Goal: Task Accomplishment & Management: Manage account settings

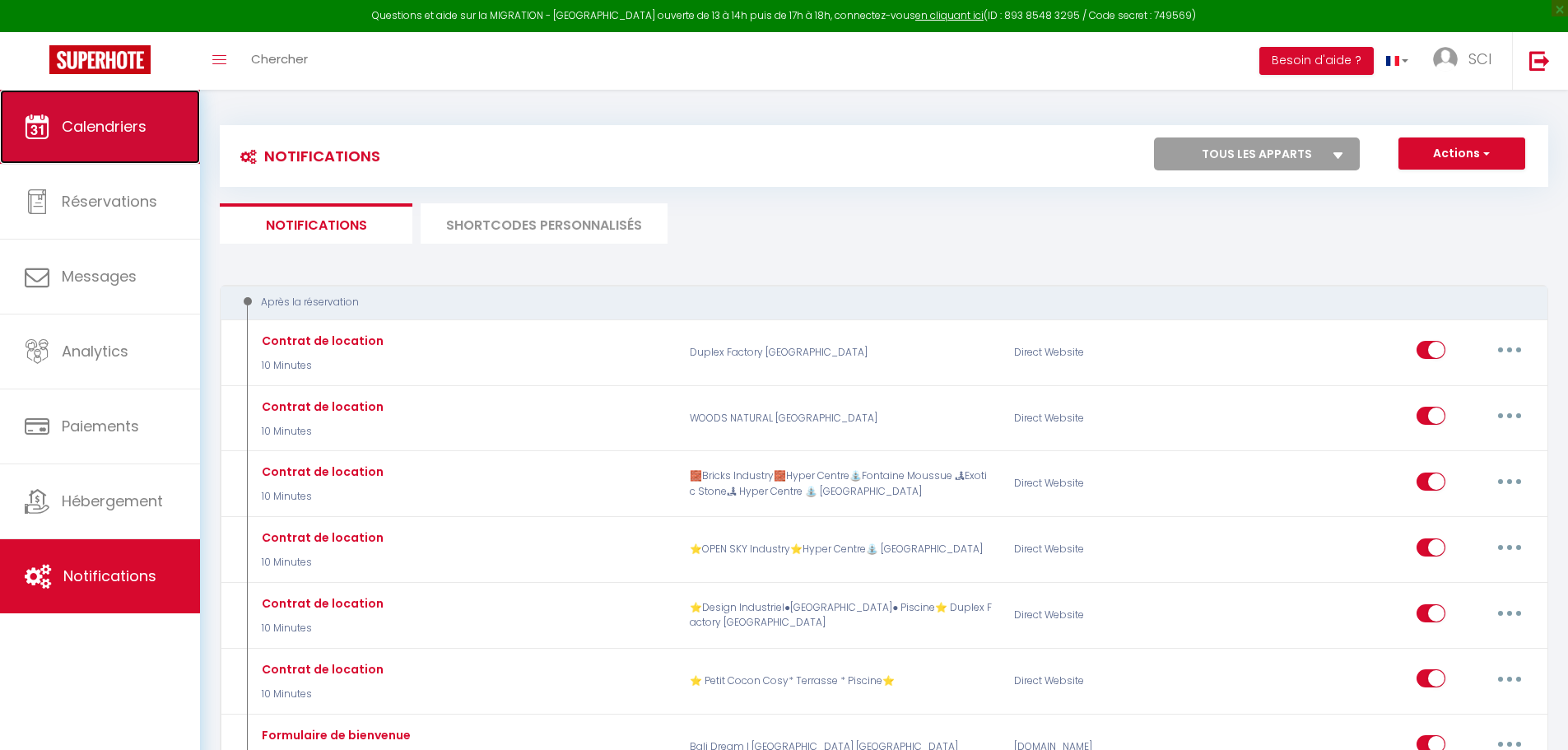
click at [80, 140] on link "Calendriers" at bounding box center [99, 126] width 200 height 74
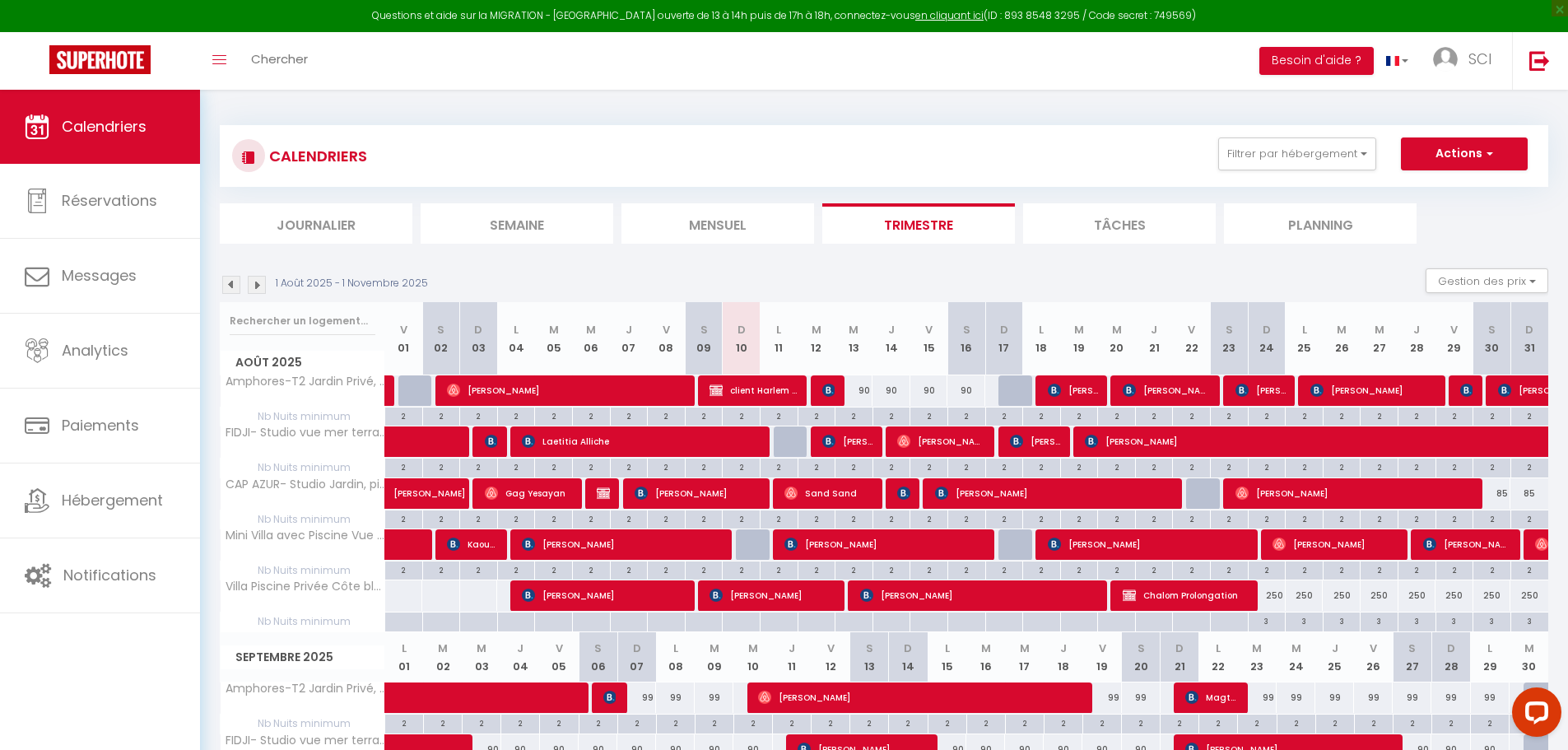
click at [1014, 390] on div at bounding box center [1017, 390] width 38 height 31
type input "90"
select select "1"
type input "Dim 17 Août 2025"
type input "Lun 18 Août 2025"
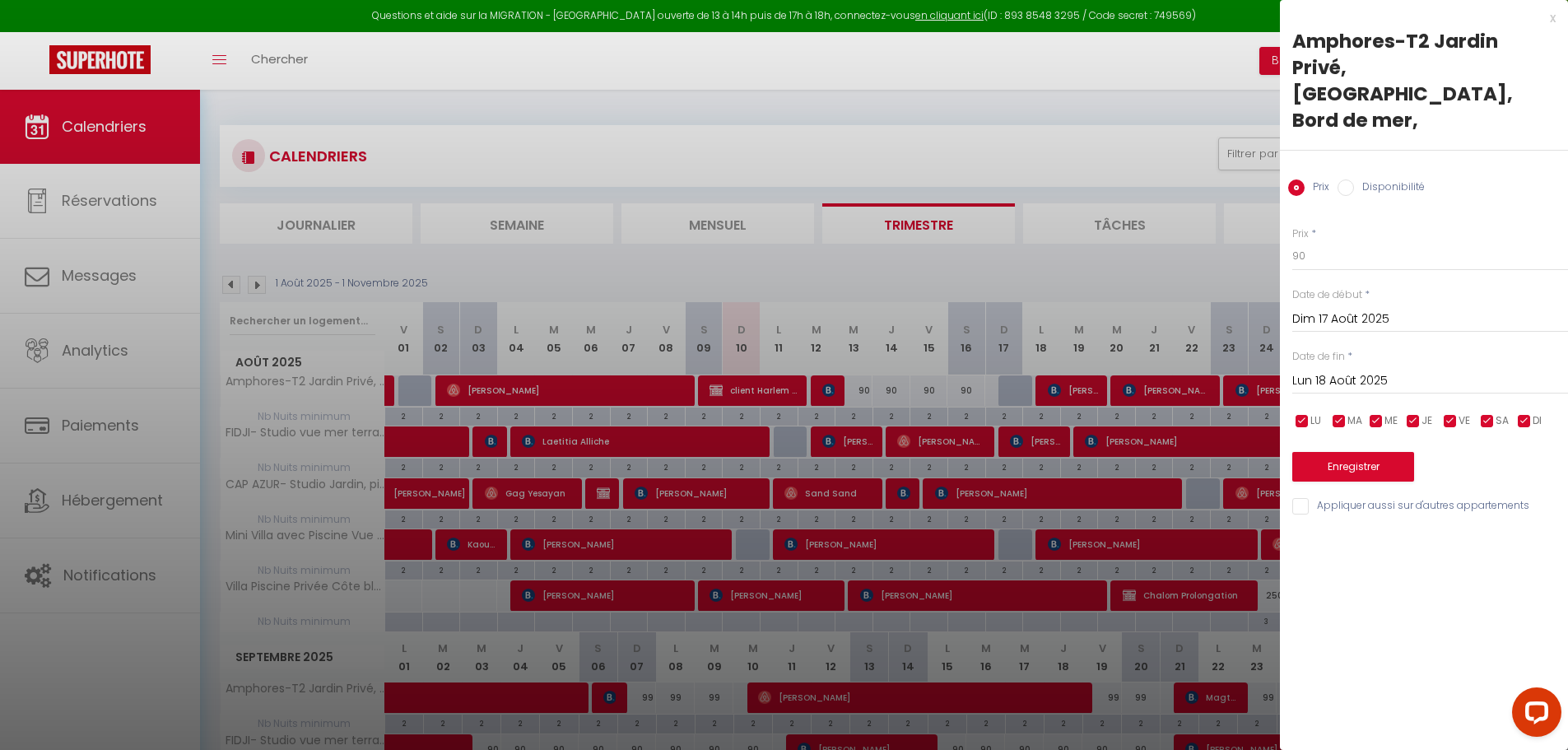
click at [1341, 179] on input "Disponibilité" at bounding box center [1346, 188] width 17 height 17
radio input "true"
radio input "false"
click at [1341, 453] on button "Enregistrer" at bounding box center [1352, 468] width 122 height 29
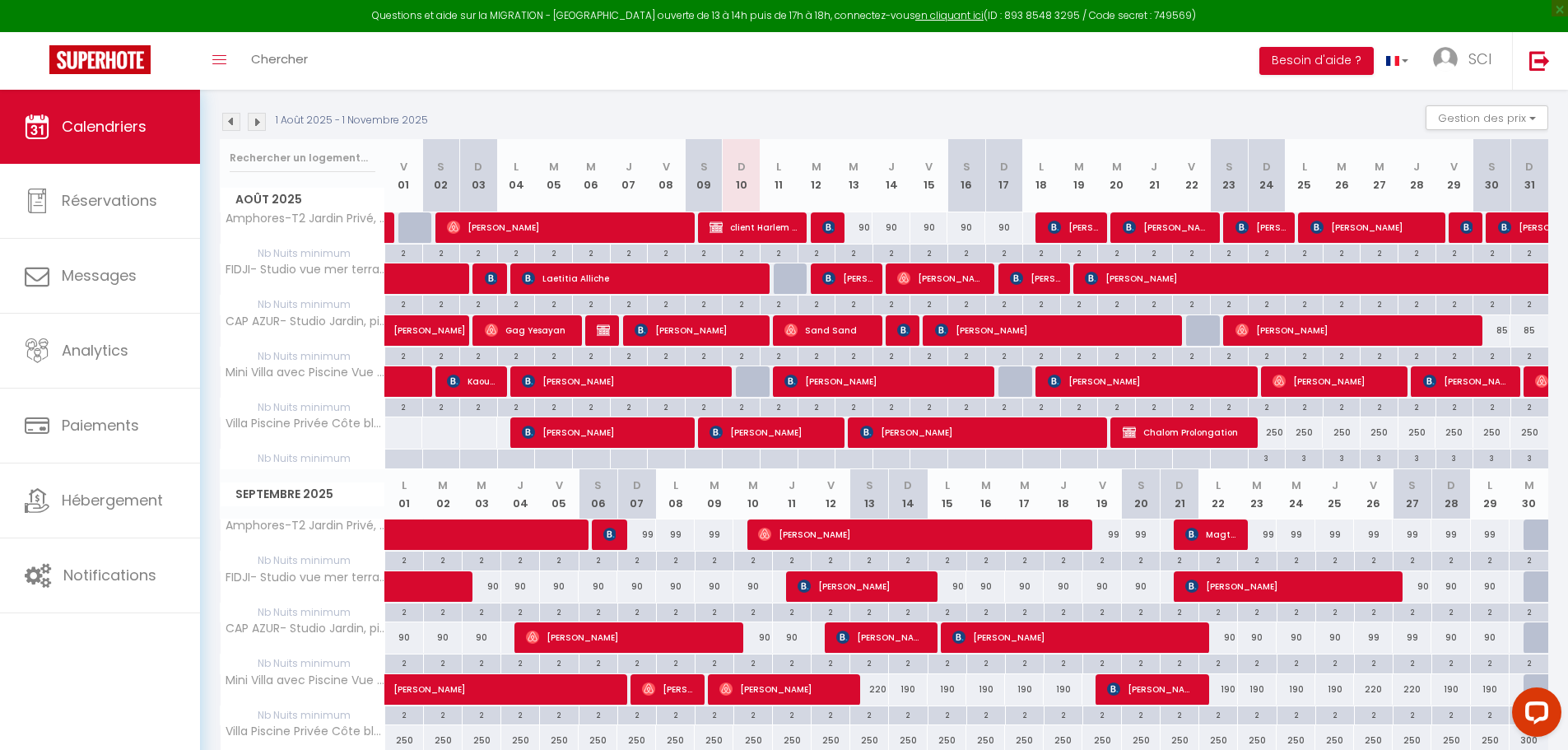
scroll to position [164, 0]
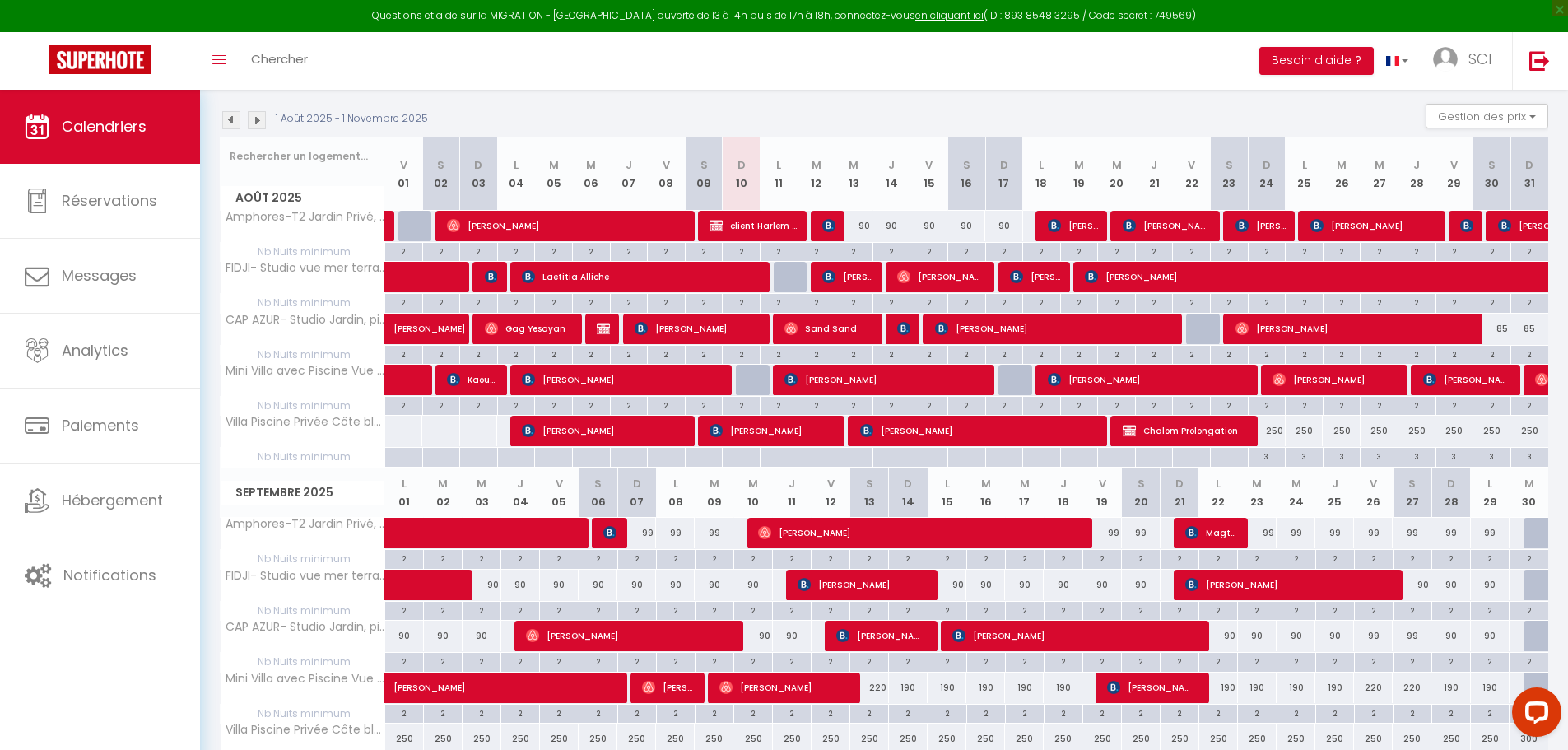
click at [858, 227] on div "90" at bounding box center [854, 226] width 38 height 30
type input "90"
select select "1"
type input "Mer 13 Août 2025"
type input "[DEMOGRAPHIC_DATA][DATE]"
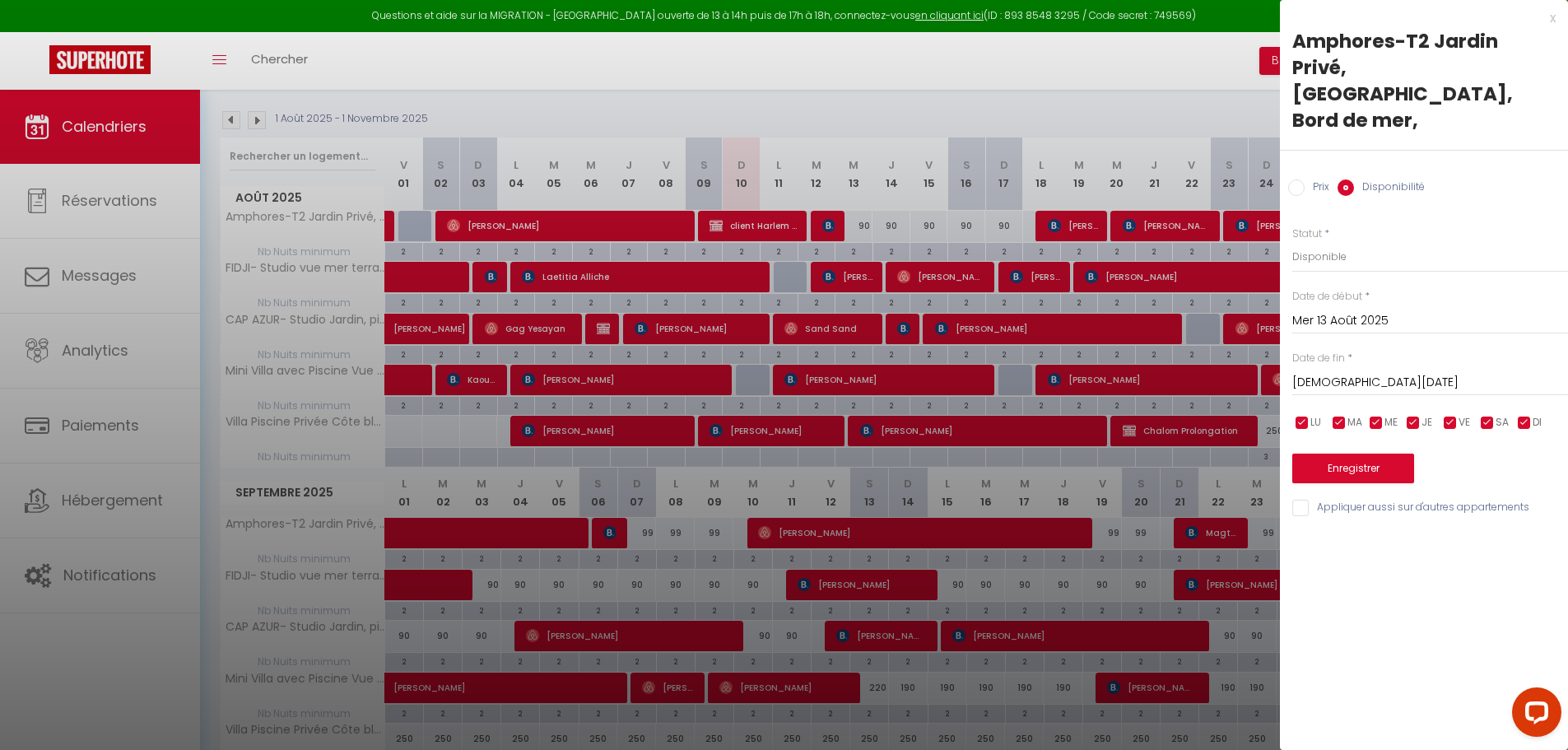
click at [1294, 179] on input "Prix" at bounding box center [1297, 188] width 17 height 17
radio input "true"
radio input "false"
drag, startPoint x: 1310, startPoint y: 199, endPoint x: 1261, endPoint y: 204, distance: 49.3
click at [1261, 204] on body "Questions et aide sur la MIGRATION - [GEOGRAPHIC_DATA] ouverte de 13 à 14h puis…" at bounding box center [784, 538] width 1568 height 1225
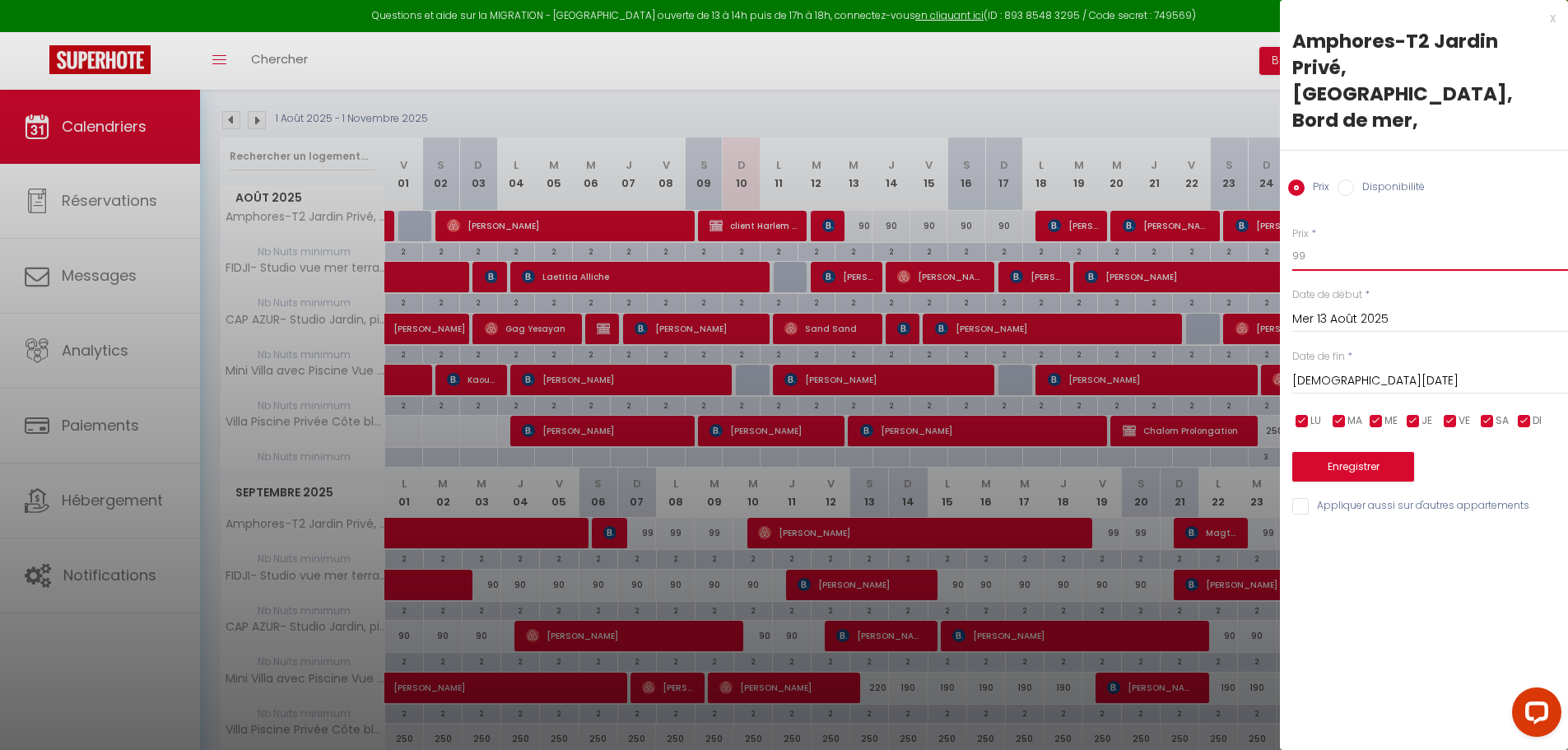
type input "99"
click at [1341, 371] on input "[DEMOGRAPHIC_DATA][DATE]" at bounding box center [1429, 381] width 276 height 21
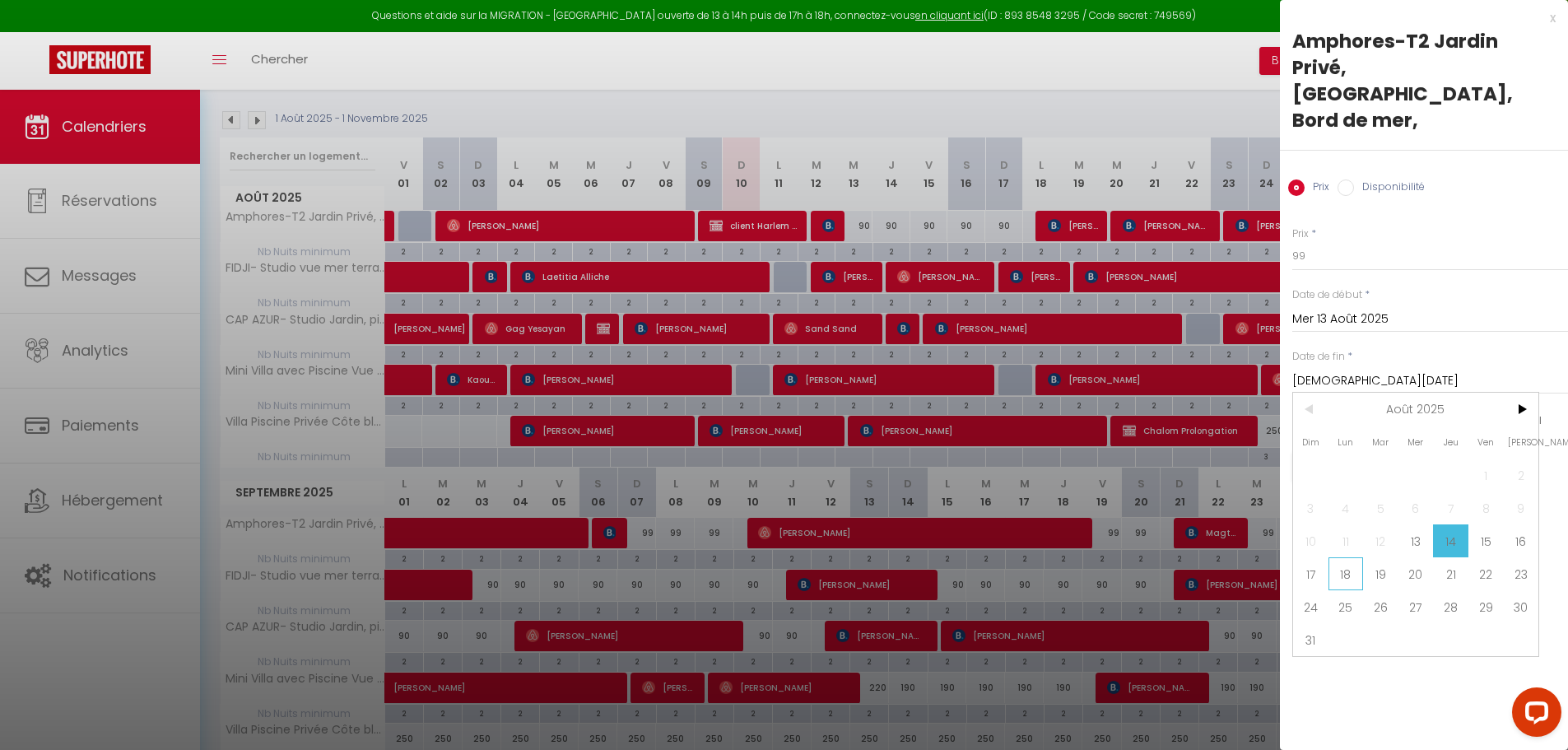
click at [1338, 557] on span "18" at bounding box center [1346, 573] width 35 height 33
type input "Lun 18 Août 2025"
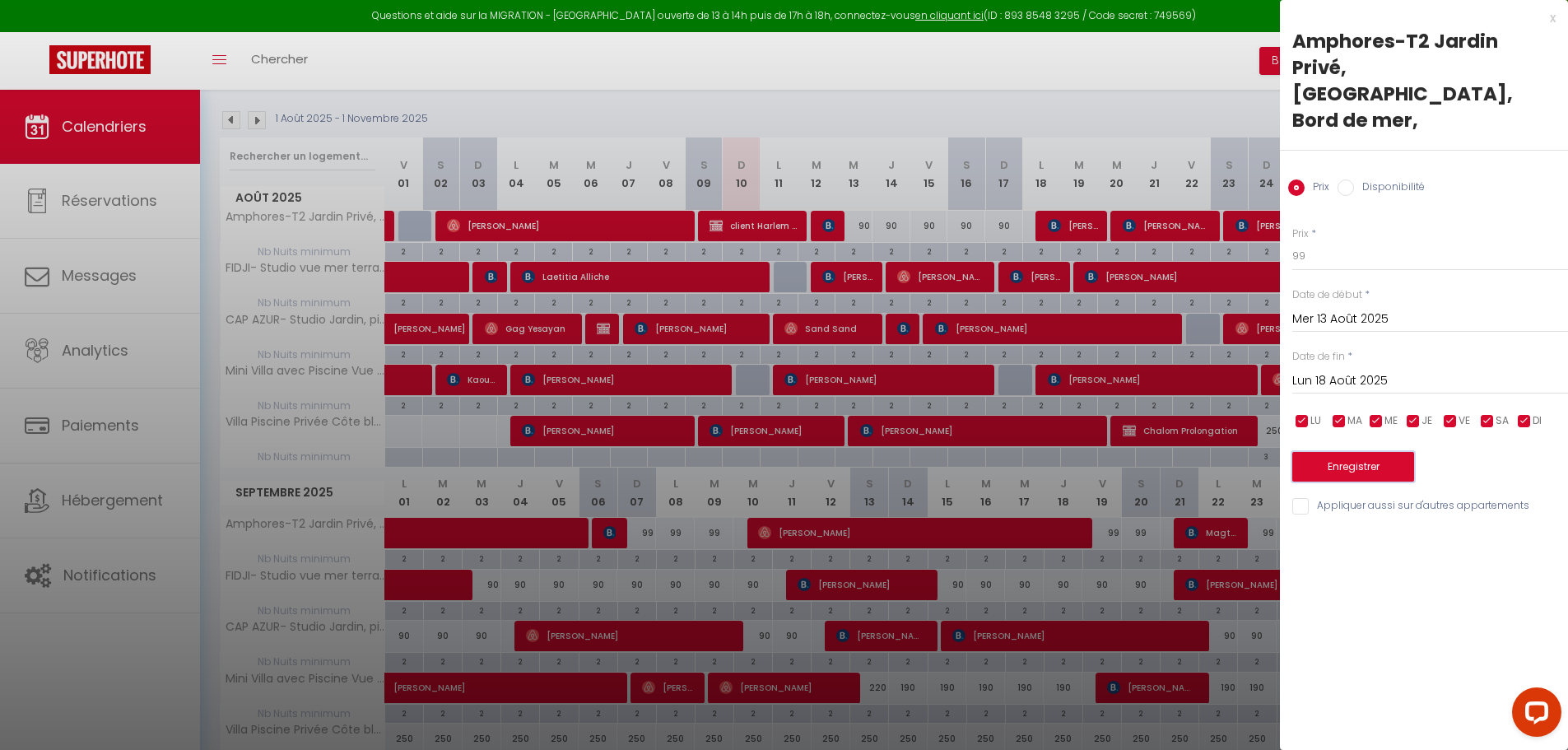
click at [1351, 452] on button "Enregistrer" at bounding box center [1352, 466] width 122 height 29
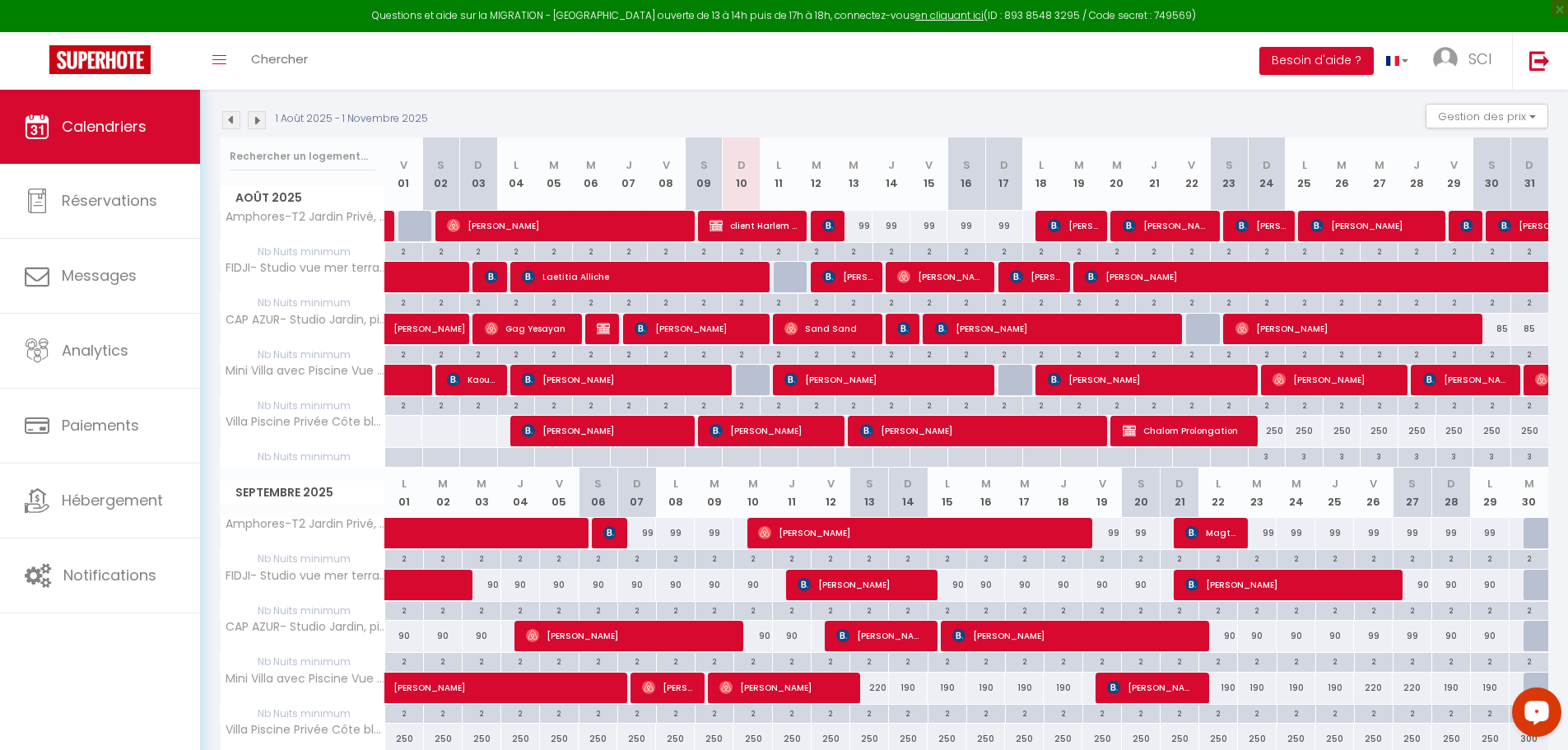
click at [1539, 709] on icon "Open LiveChat chat widget" at bounding box center [1537, 711] width 16 height 11
